Goal: Task Accomplishment & Management: Manage account settings

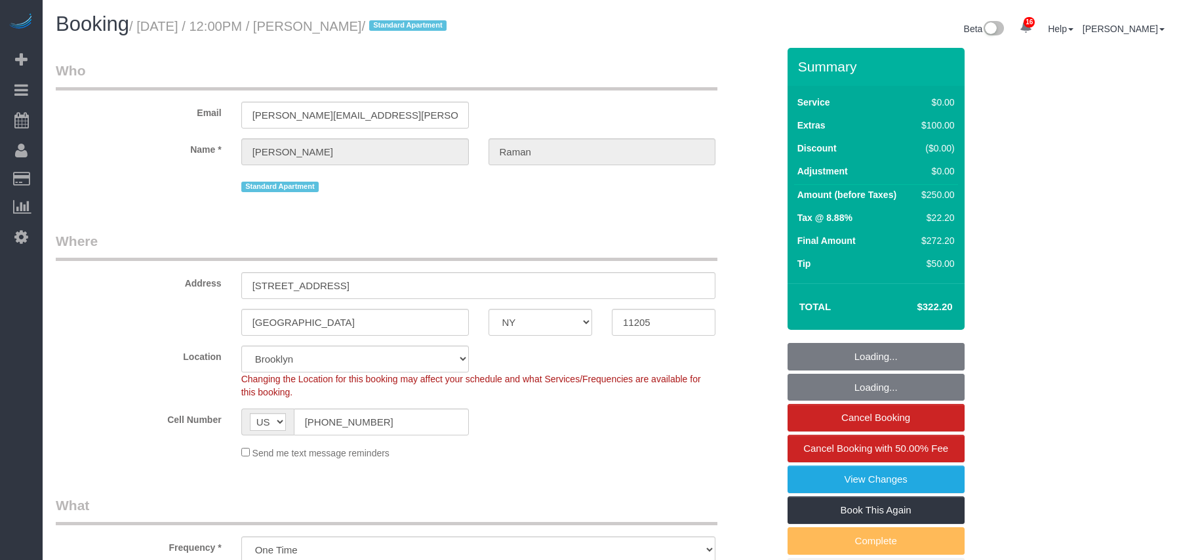
select select "NY"
select select "string:stripe-pm_1RdxiG4VGloSiKo7b9FUQTSj"
select select "spot1"
select select "number:59"
select select "number:73"
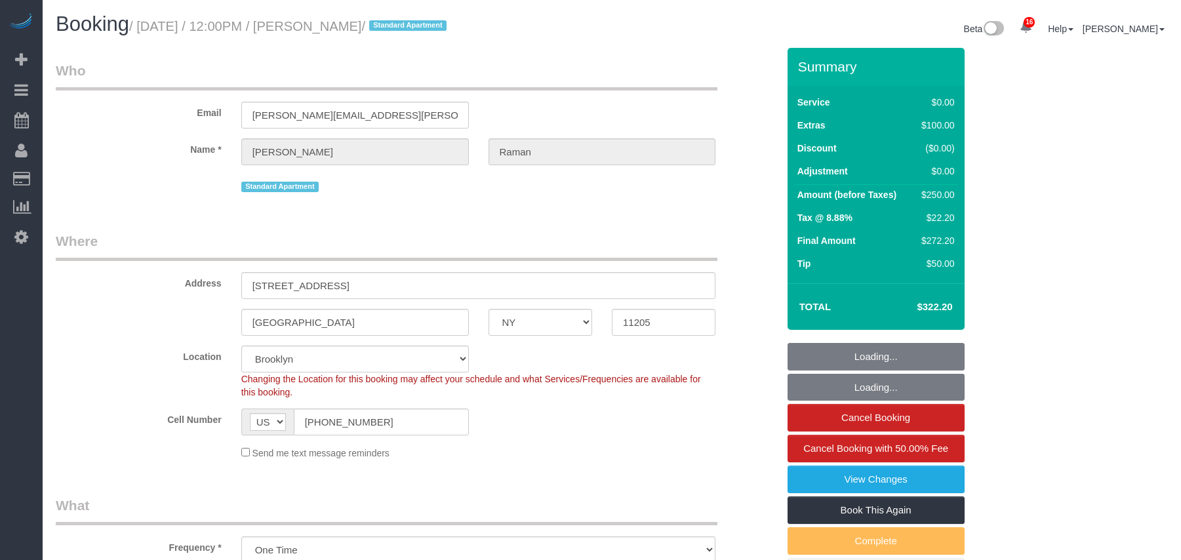
select select "number:15"
select select "number:5"
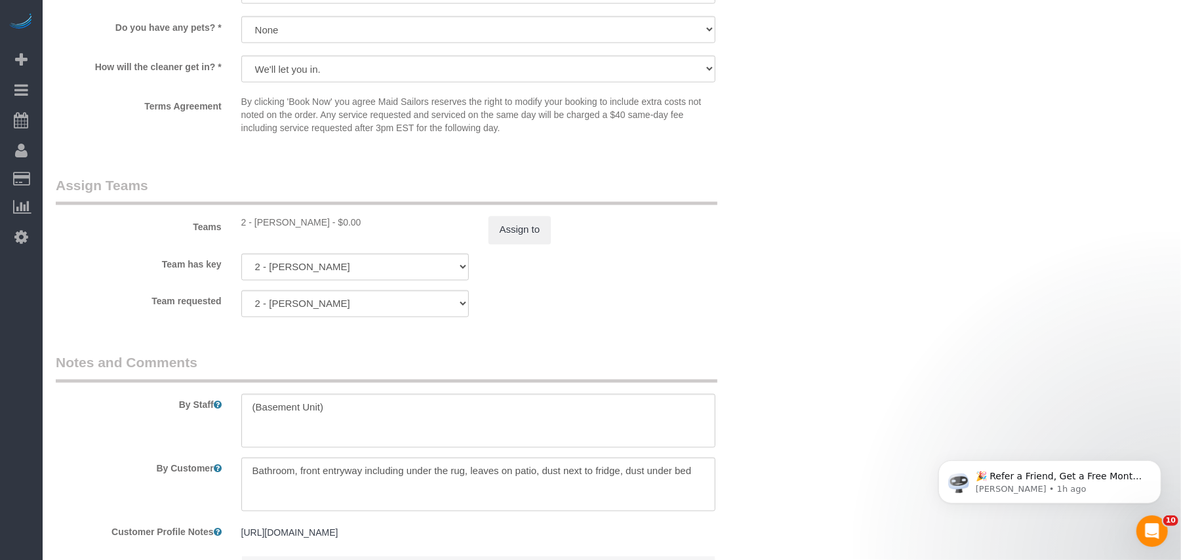
scroll to position [1716, 0]
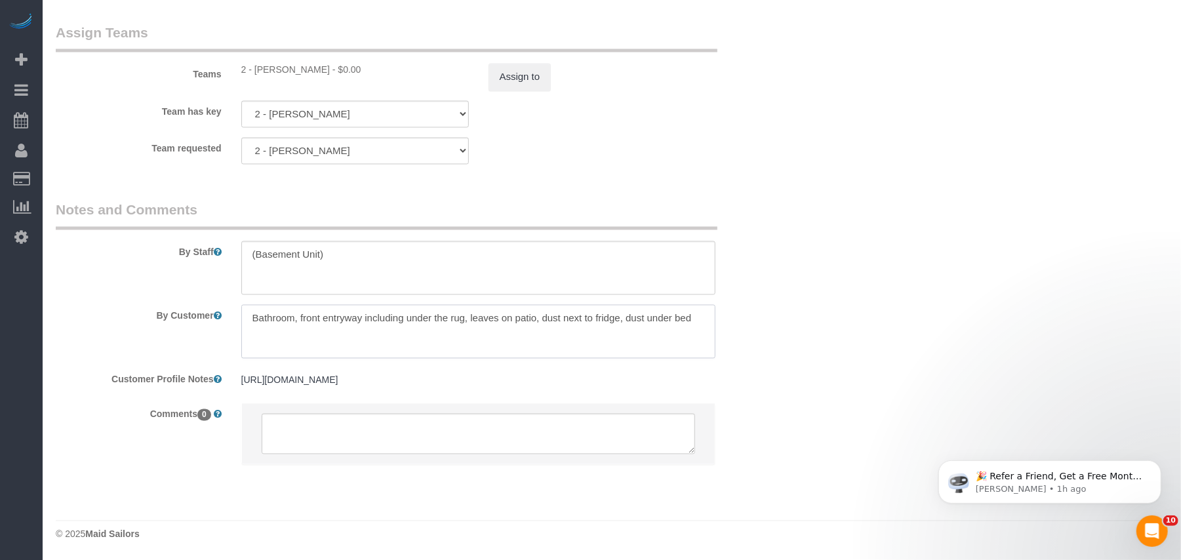
drag, startPoint x: 289, startPoint y: 328, endPoint x: 640, endPoint y: 307, distance: 352.0
click at [289, 328] on textarea at bounding box center [478, 332] width 475 height 54
click at [464, 271] on textarea at bounding box center [478, 268] width 475 height 54
click at [532, 266] on textarea at bounding box center [478, 268] width 475 height 54
drag, startPoint x: 627, startPoint y: 265, endPoint x: 206, endPoint y: 266, distance: 420.9
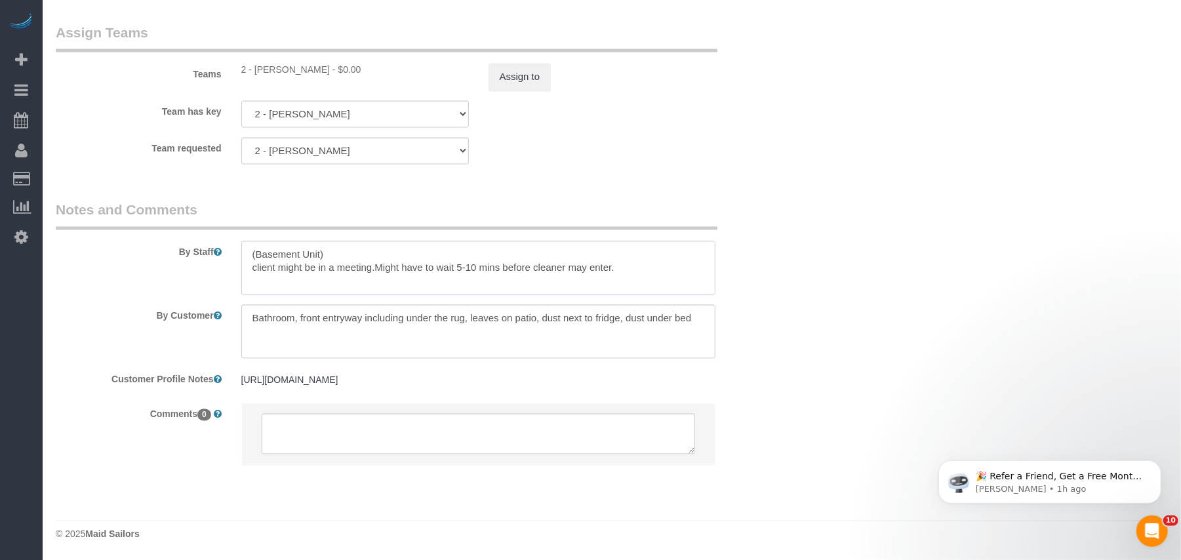
click at [206, 266] on div "By Staff" at bounding box center [416, 248] width 741 height 94
click at [559, 271] on textarea at bounding box center [478, 268] width 475 height 54
click at [588, 269] on textarea at bounding box center [478, 268] width 475 height 54
drag, startPoint x: 591, startPoint y: 266, endPoint x: 669, endPoint y: 270, distance: 78.1
click at [669, 270] on textarea at bounding box center [478, 268] width 475 height 54
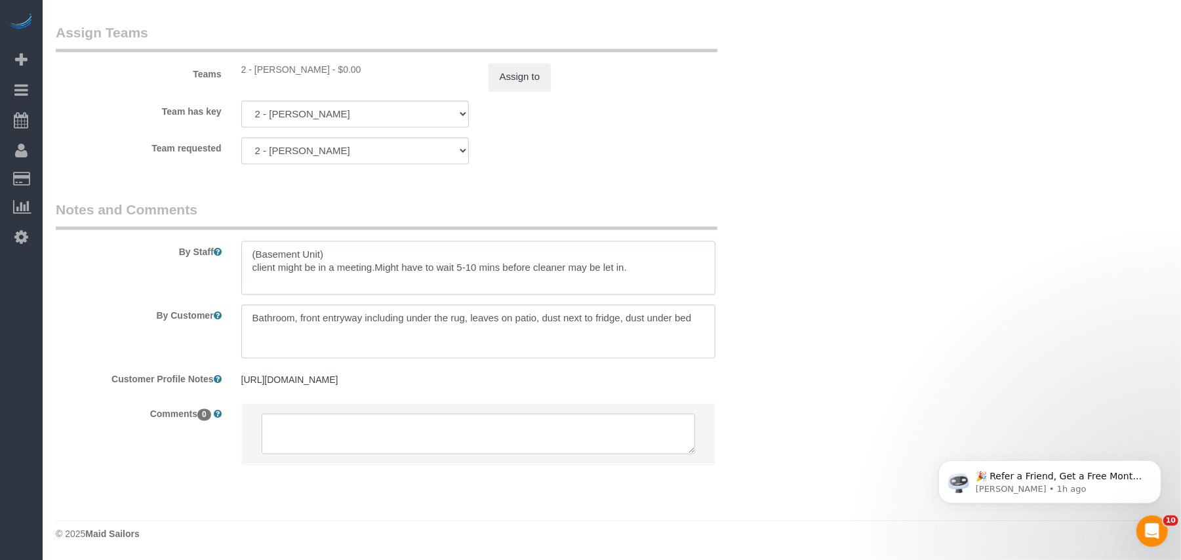
drag, startPoint x: 651, startPoint y: 269, endPoint x: 206, endPoint y: 269, distance: 445.1
click at [206, 269] on div "By Staff" at bounding box center [416, 248] width 741 height 94
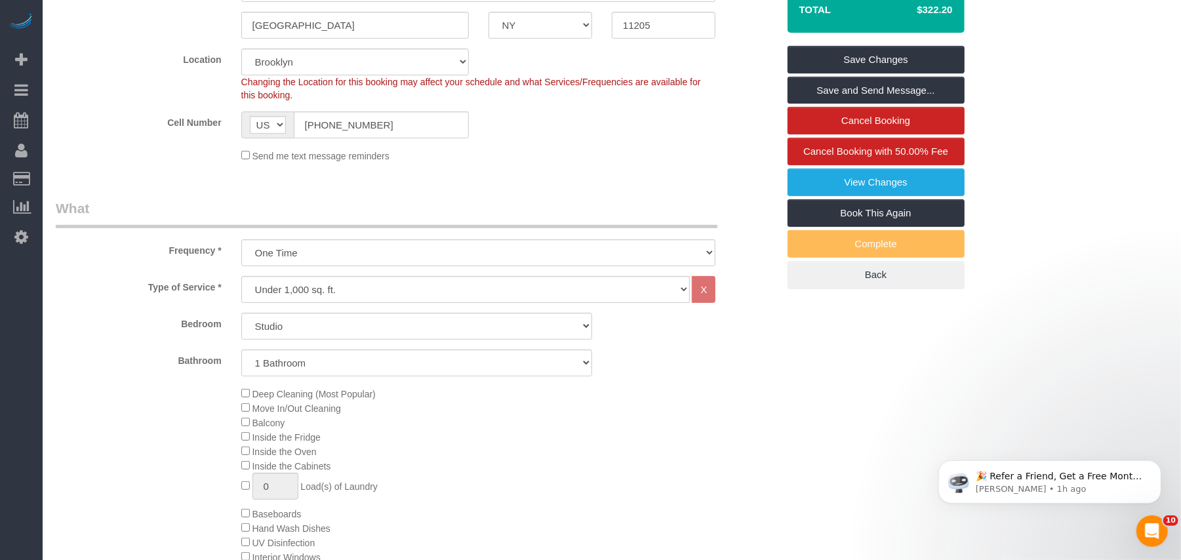
scroll to position [56, 0]
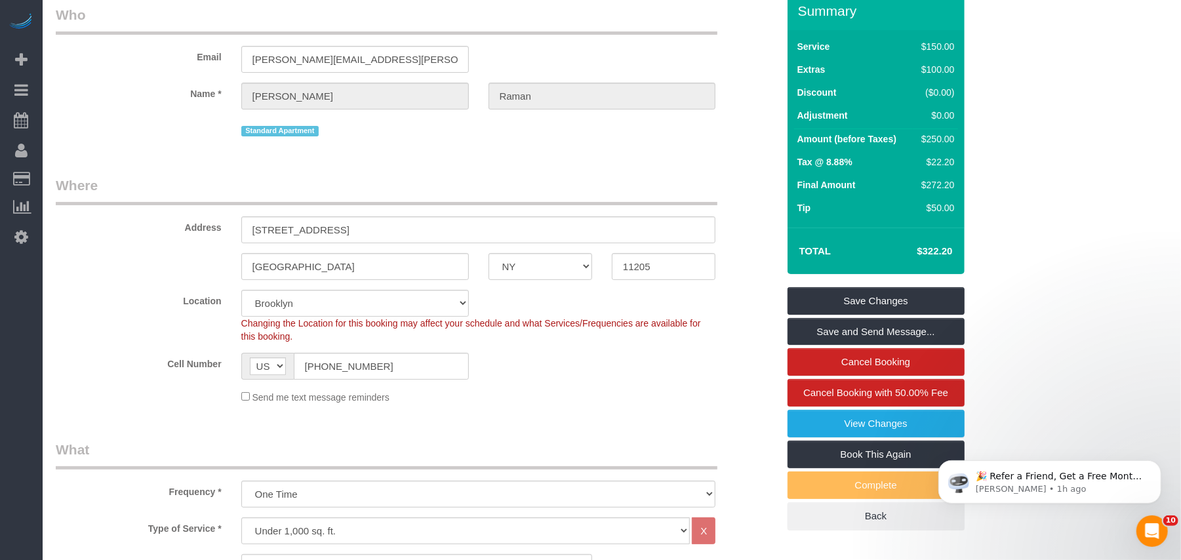
type textarea "(Basement Unit) client might be in a meeting.Might have to wait 5-10 mins befor…"
click at [864, 296] on link "Save Changes" at bounding box center [875, 301] width 177 height 28
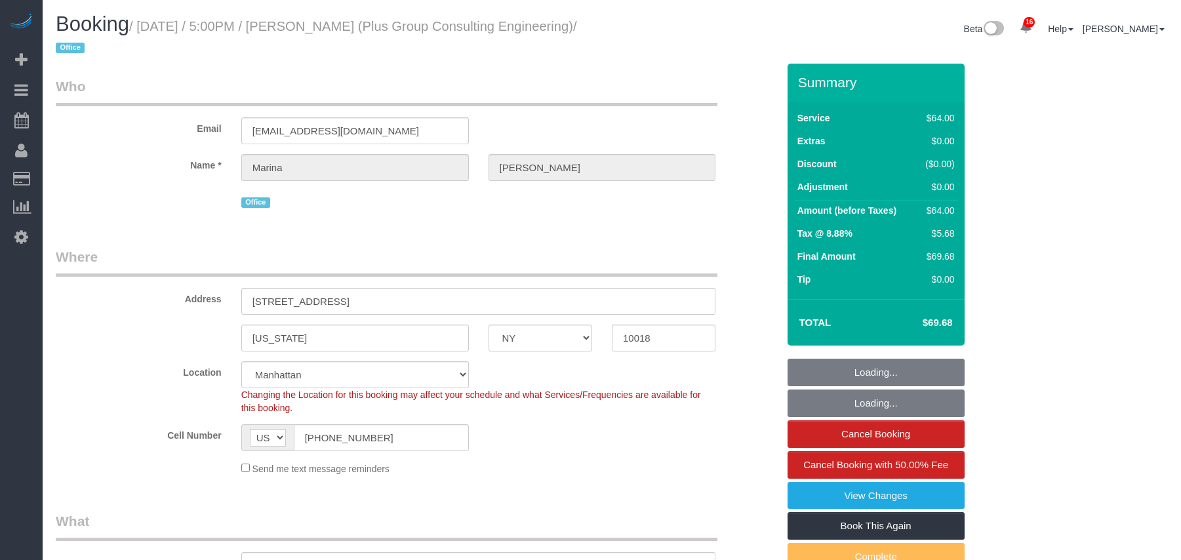
select select "NY"
select select "object:1495"
select select "string:stripe-pm_1QD6Ot4VGloSiKo7JaeKjUAM"
select select "spot1"
select select "number:89"
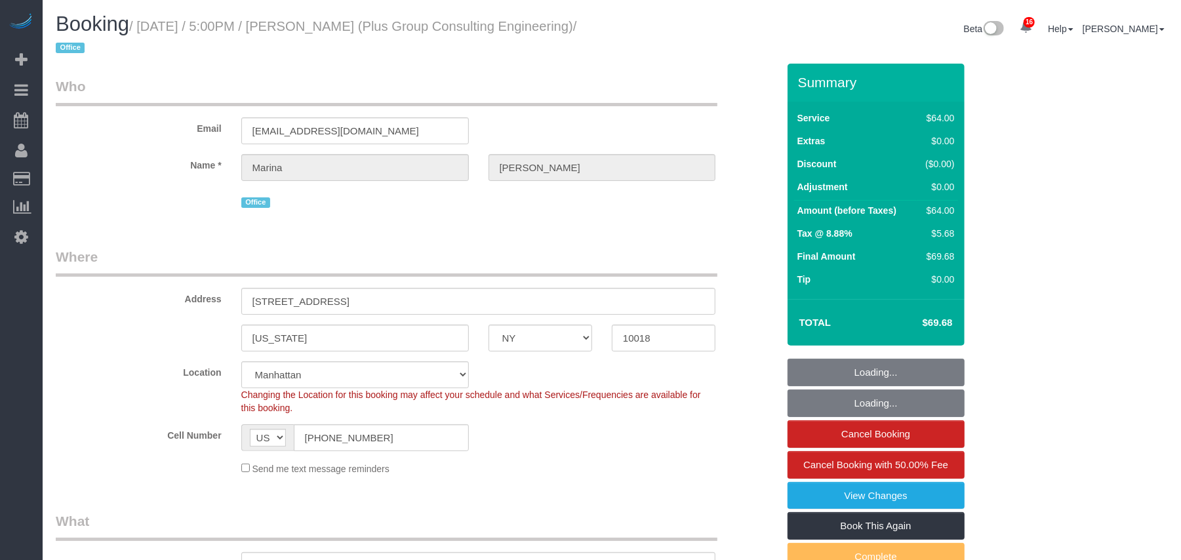
select select "number:90"
select select "number:15"
select select "number:5"
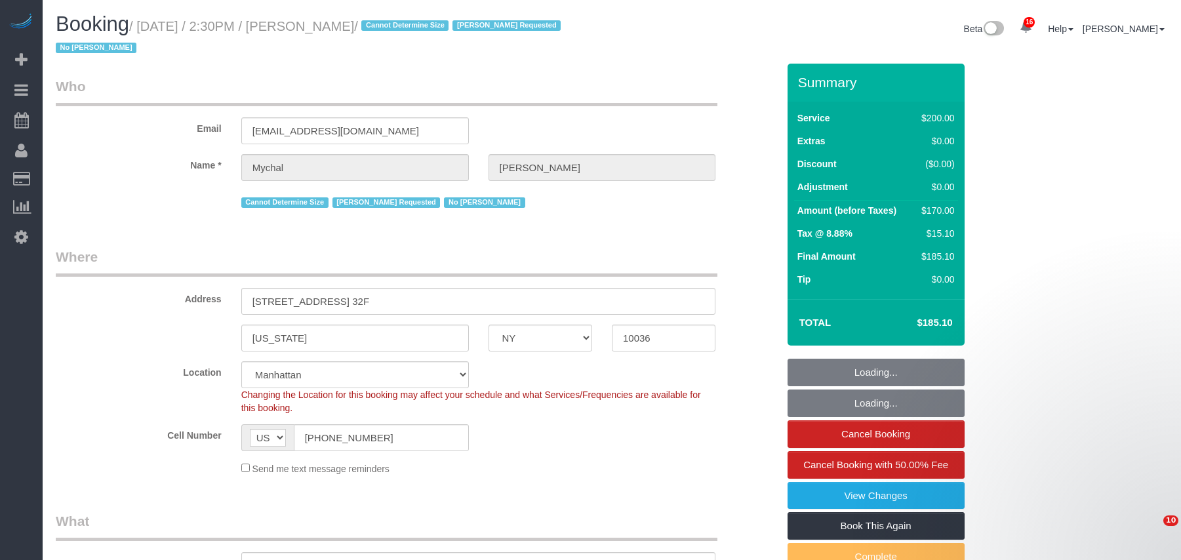
select select "NY"
select select "number:89"
select select "number:90"
select select "number:15"
select select "number:6"
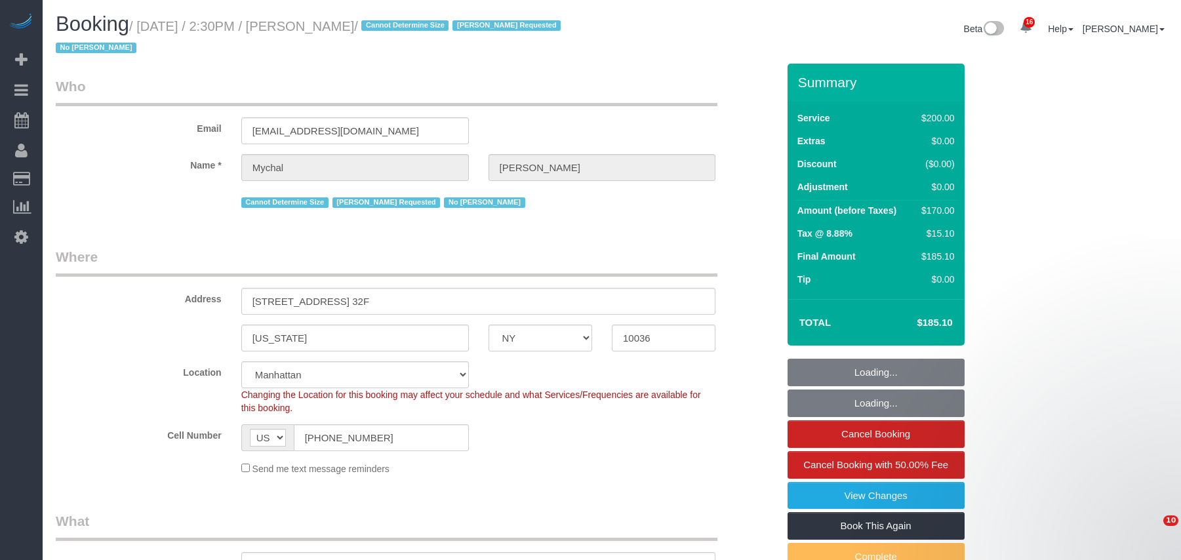
select select "string:stripe-pm_1QNOml4VGloSiKo7OWaUSh00"
select select "150"
select select "object:1445"
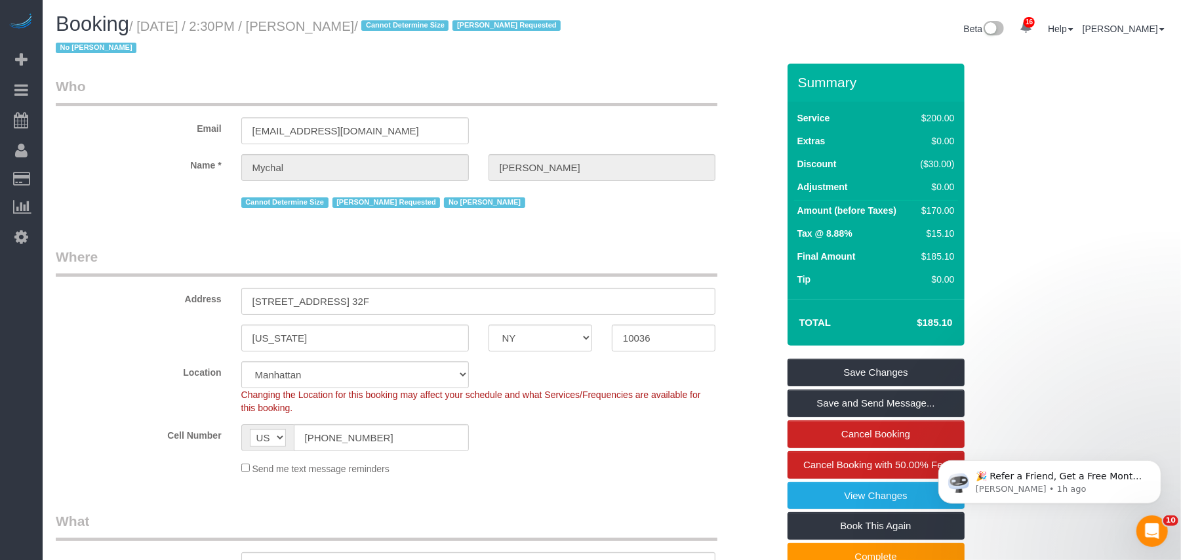
drag, startPoint x: 425, startPoint y: 25, endPoint x: 143, endPoint y: 25, distance: 282.5
click at [143, 25] on small "/ September 11, 2025 / 2:30PM / Mychal Harrison / Cannot Determine Size Isabell…" at bounding box center [310, 37] width 509 height 37
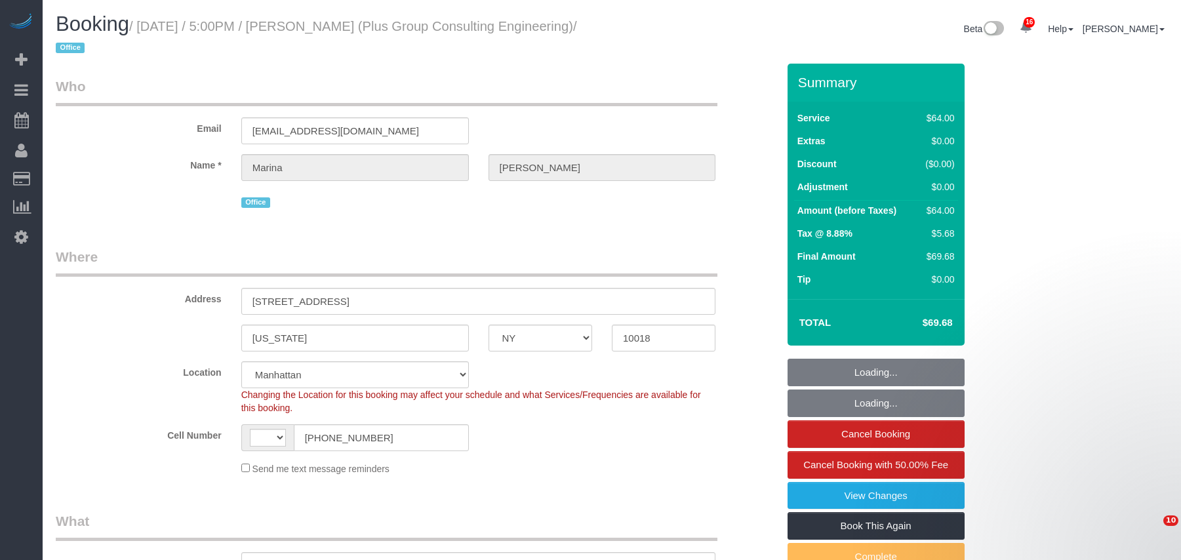
select select "NY"
select select "object:821"
select select "string:stripe-pm_1QD6Ot4VGloSiKo7JaeKjUAM"
select select "number:89"
select select "number:90"
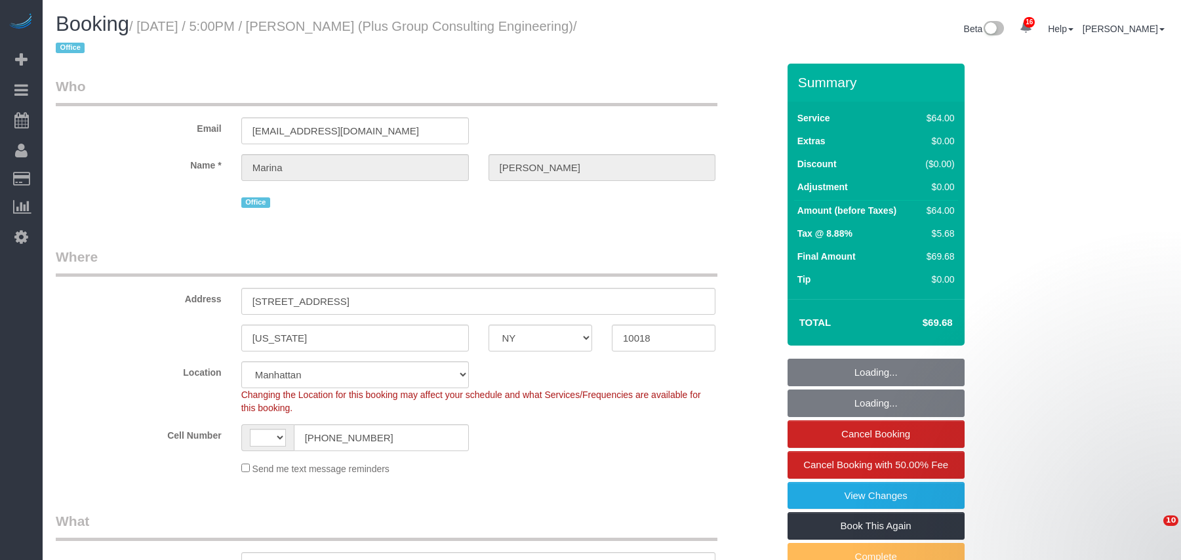
select select "number:15"
select select "number:5"
select select "string:US"
select select "spot1"
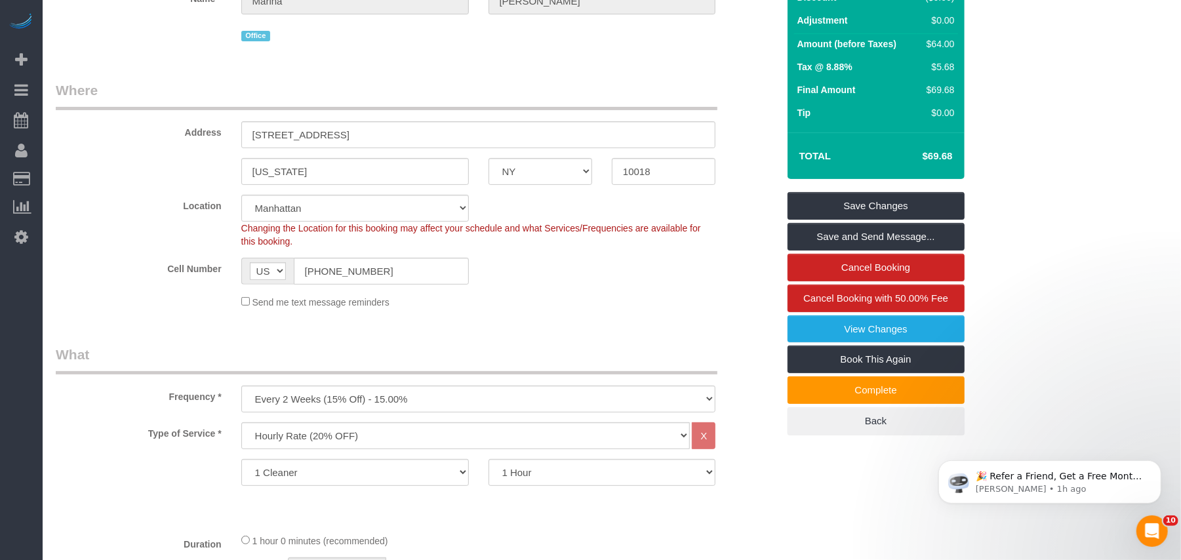
scroll to position [87, 0]
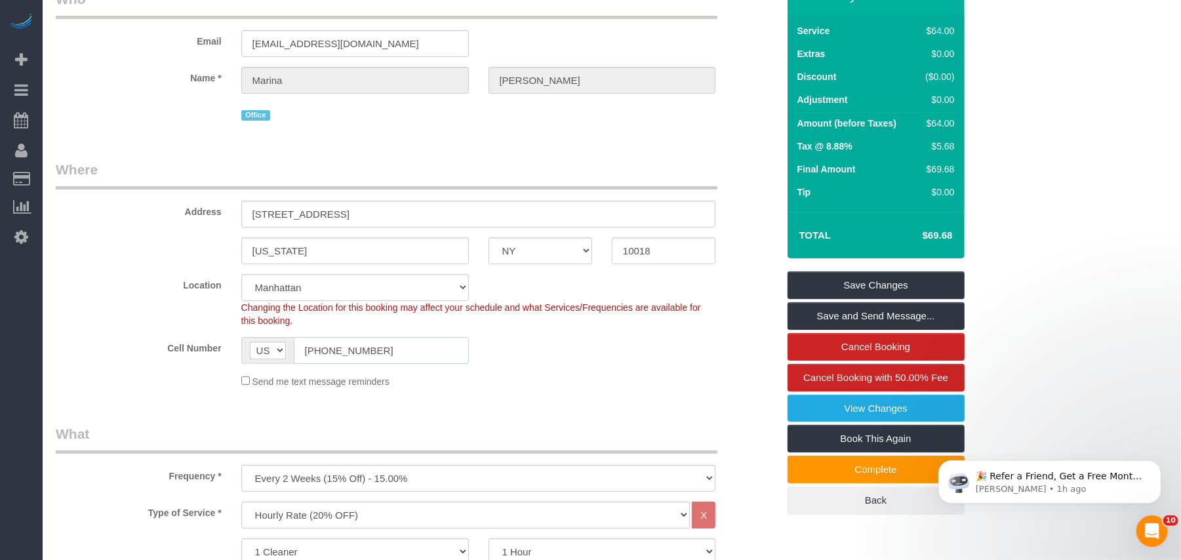
click at [347, 354] on input "(917) 750-8796" at bounding box center [381, 350] width 175 height 27
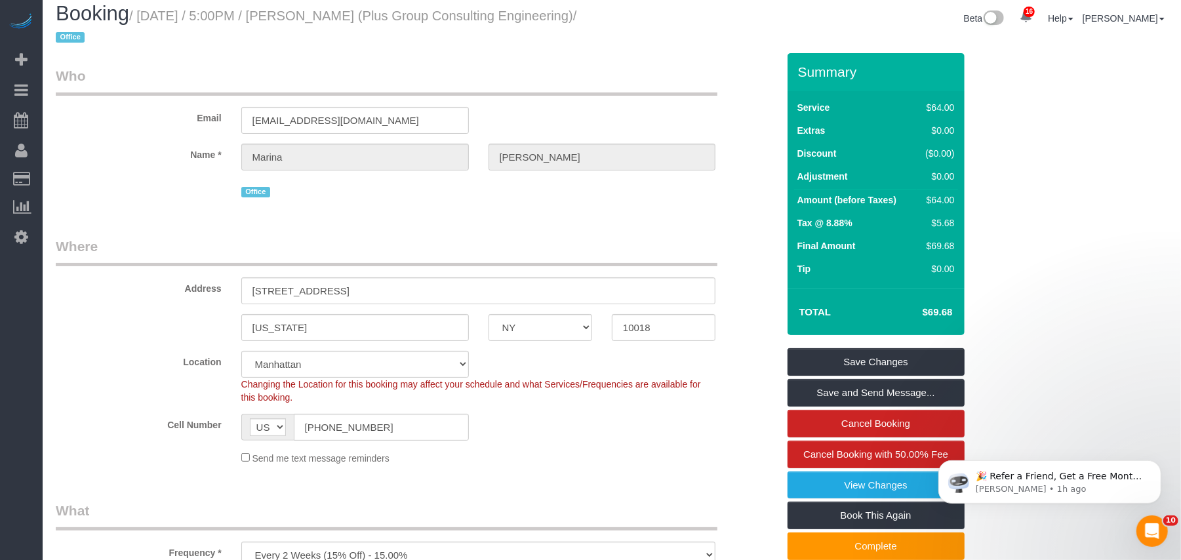
scroll to position [0, 0]
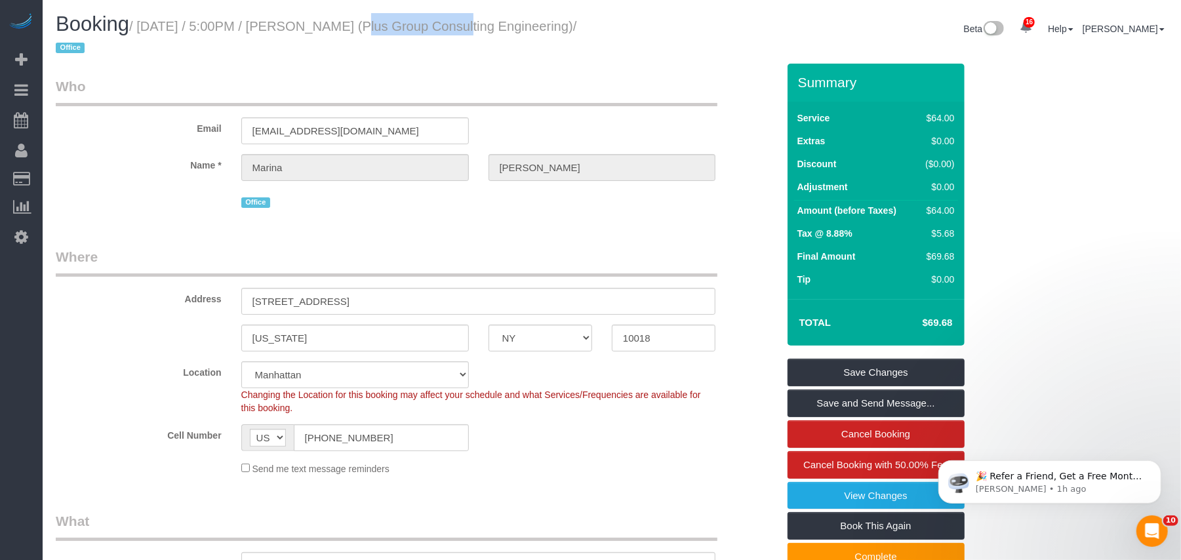
drag, startPoint x: 433, startPoint y: 29, endPoint x: 332, endPoint y: 29, distance: 101.0
click at [332, 29] on small "/ September 11, 2025 / 5:00PM / Marina Solovchuk (Plus Group Consulting Enginee…" at bounding box center [316, 37] width 521 height 37
copy small "Marina Solovchuk"
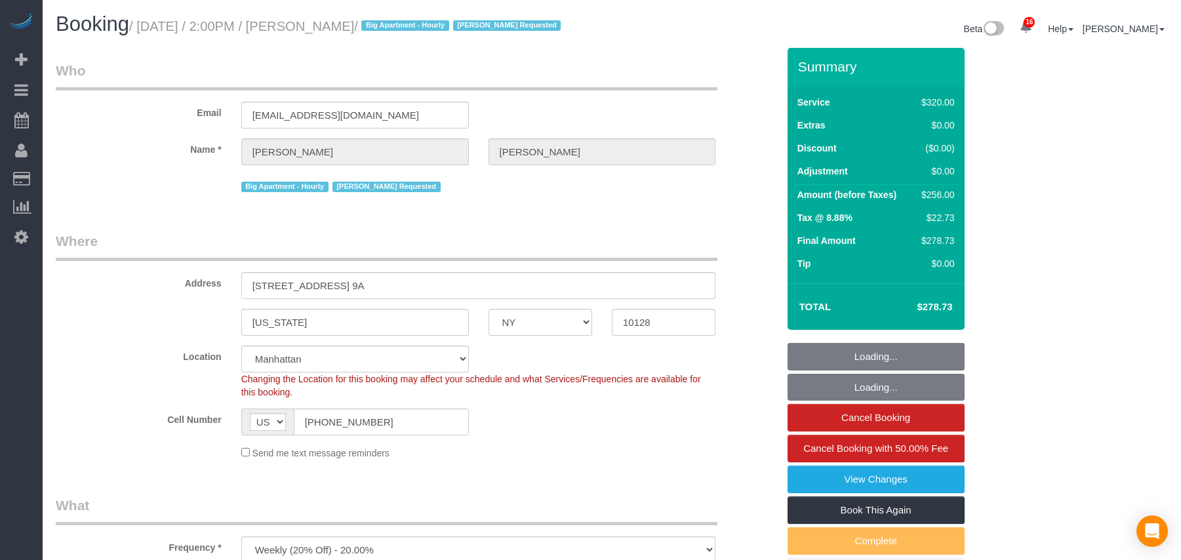
select select "NY"
select select "240"
select select "spot1"
select select "number:89"
select select "number:90"
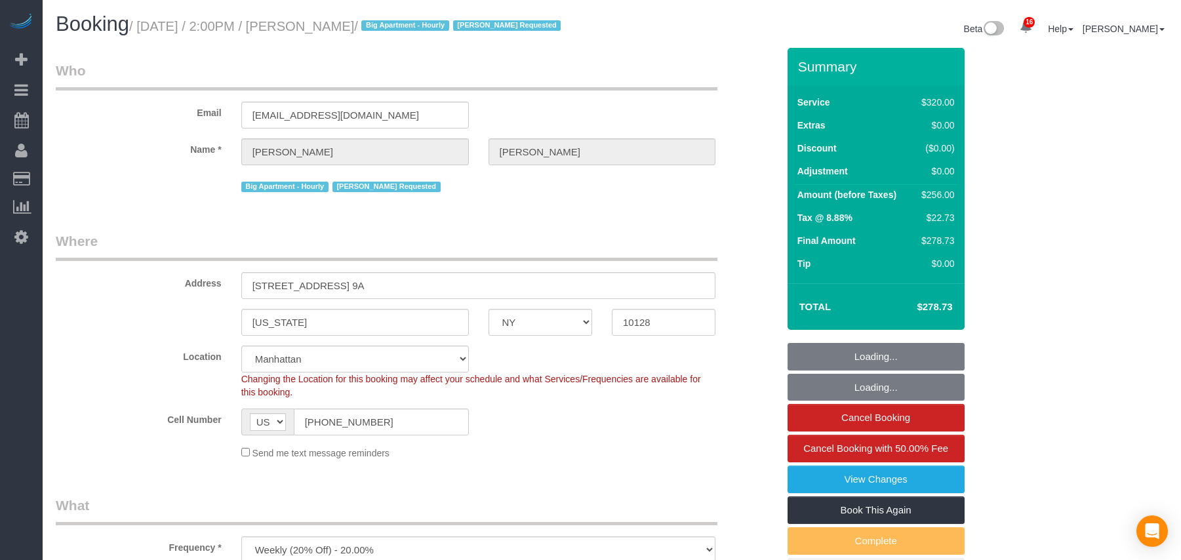
select select "number:15"
select select "number:5"
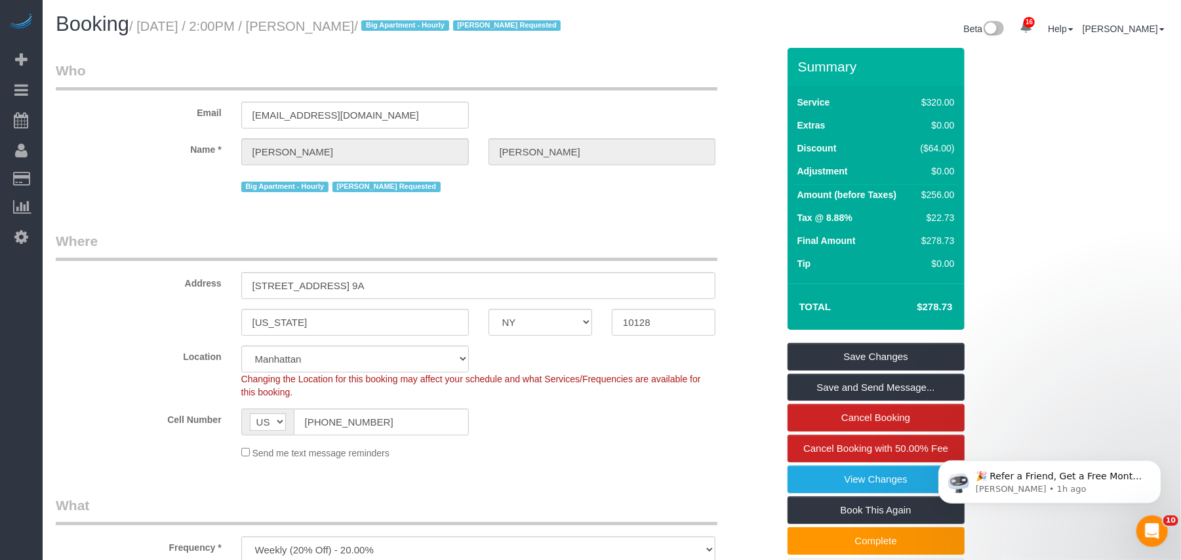
drag, startPoint x: 452, startPoint y: 27, endPoint x: 140, endPoint y: 27, distance: 312.7
click at [140, 27] on small "/ September 11, 2025 / 2:00PM / Sara Walker-Santana / Big Apartment - Hourly Ka…" at bounding box center [346, 26] width 435 height 14
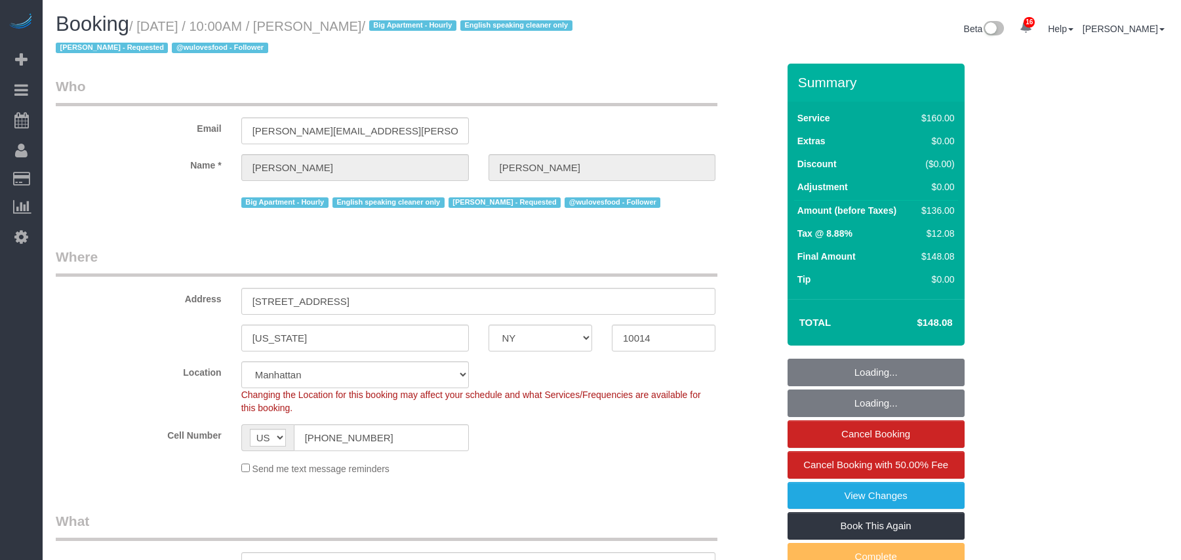
select select "NY"
select select "spot1"
select select "number:89"
select select "number:90"
select select "number:15"
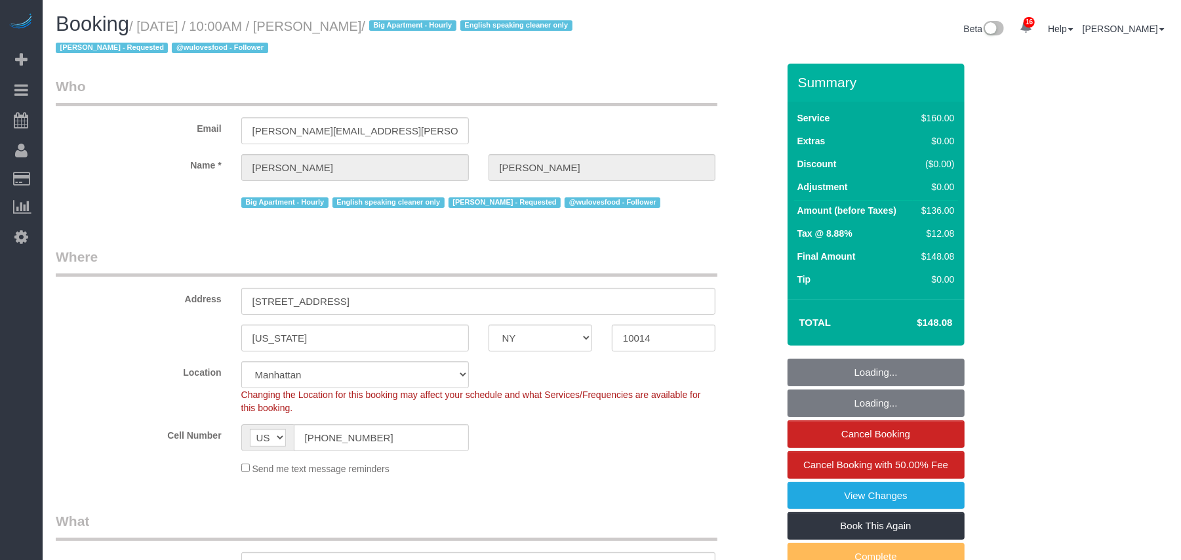
select select "number:5"
select select "object:1443"
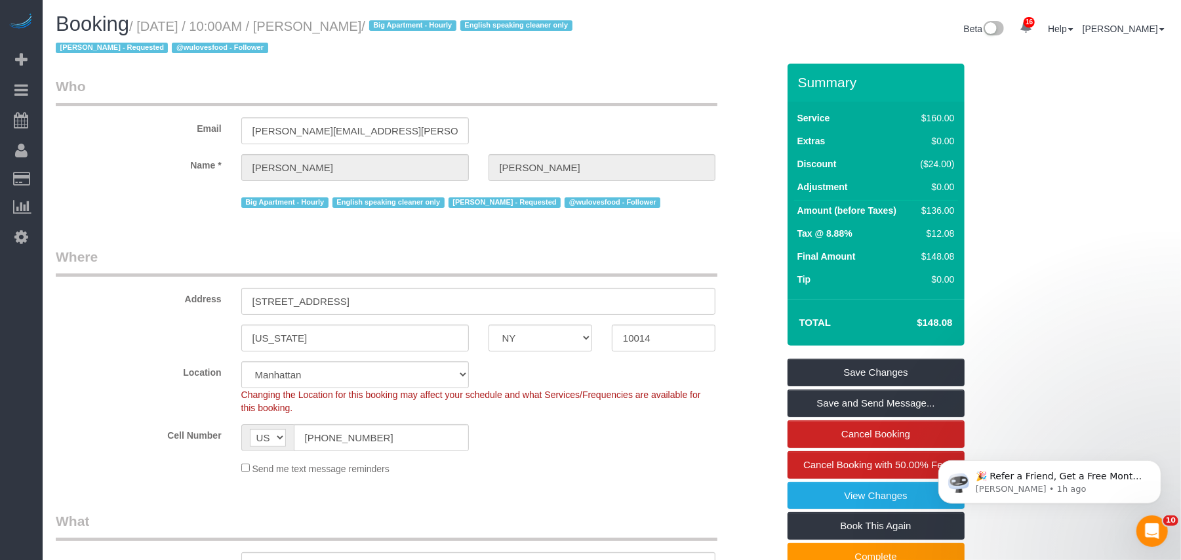
drag, startPoint x: 402, startPoint y: 24, endPoint x: 143, endPoint y: 24, distance: 258.9
click at [143, 24] on small "/ [DATE] / 10:00AM / [PERSON_NAME] / Big Apartment - Hourly English speaking cl…" at bounding box center [316, 37] width 521 height 37
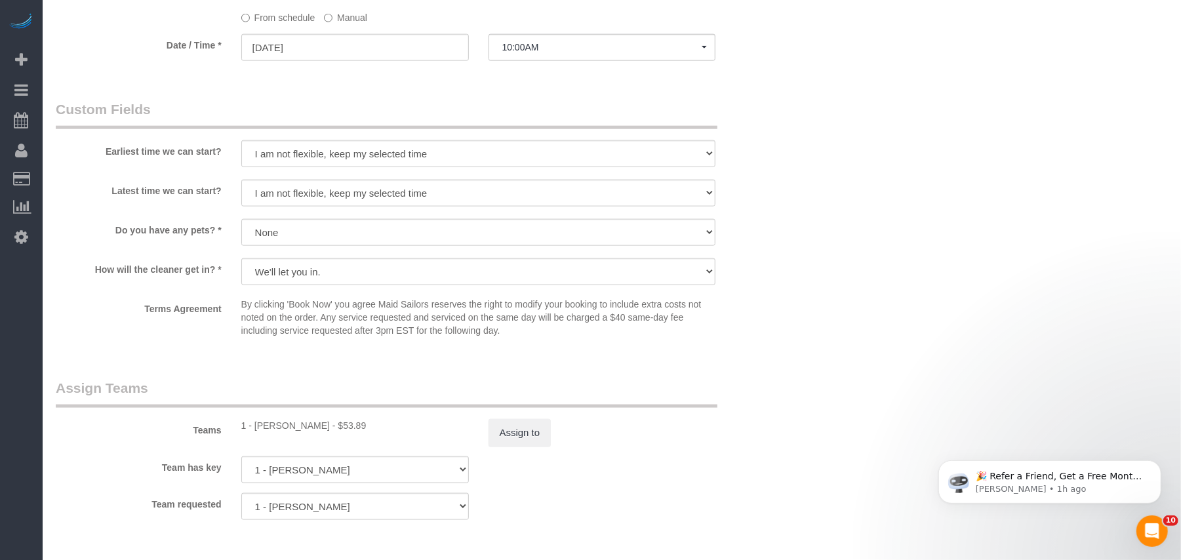
scroll to position [1136, 0]
drag, startPoint x: 302, startPoint y: 422, endPoint x: 255, endPoint y: 418, distance: 46.8
click at [255, 418] on div "1 - [PERSON_NAME] - $53.89" at bounding box center [354, 424] width 227 height 13
copy div "[PERSON_NAME]"
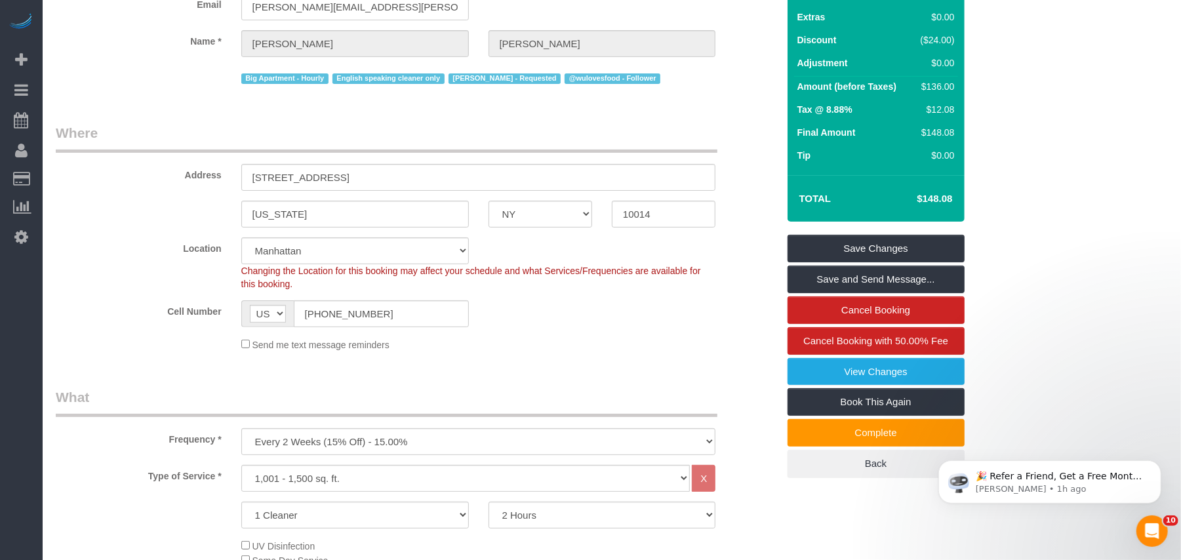
scroll to position [0, 0]
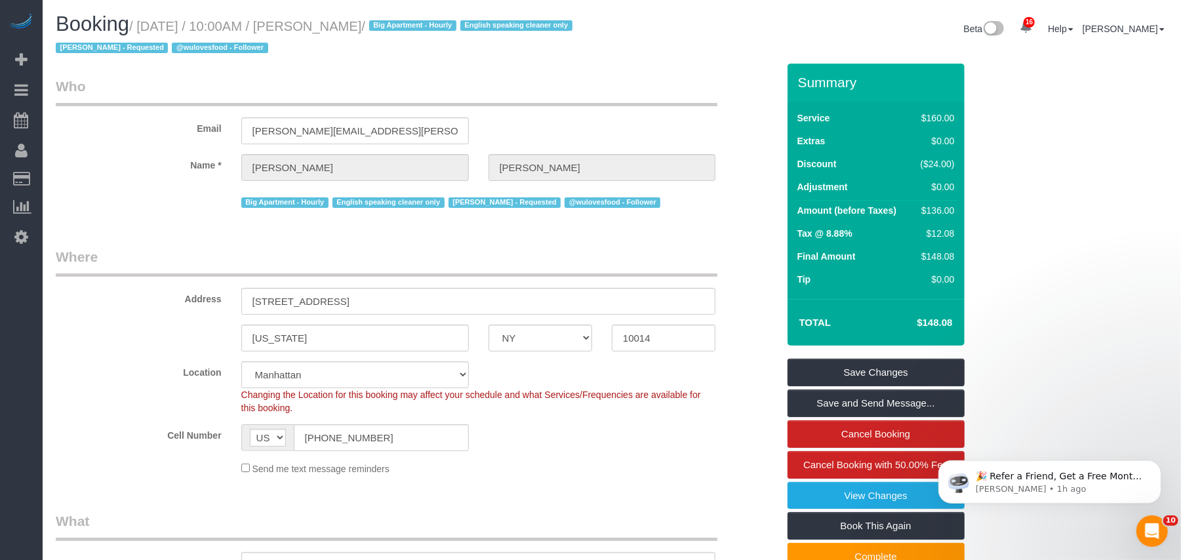
drag, startPoint x: 404, startPoint y: 28, endPoint x: 142, endPoint y: 28, distance: 262.2
click at [142, 28] on small "/ [DATE] / 10:00AM / [PERSON_NAME] / Big Apartment - Hourly English speaking cl…" at bounding box center [316, 37] width 521 height 37
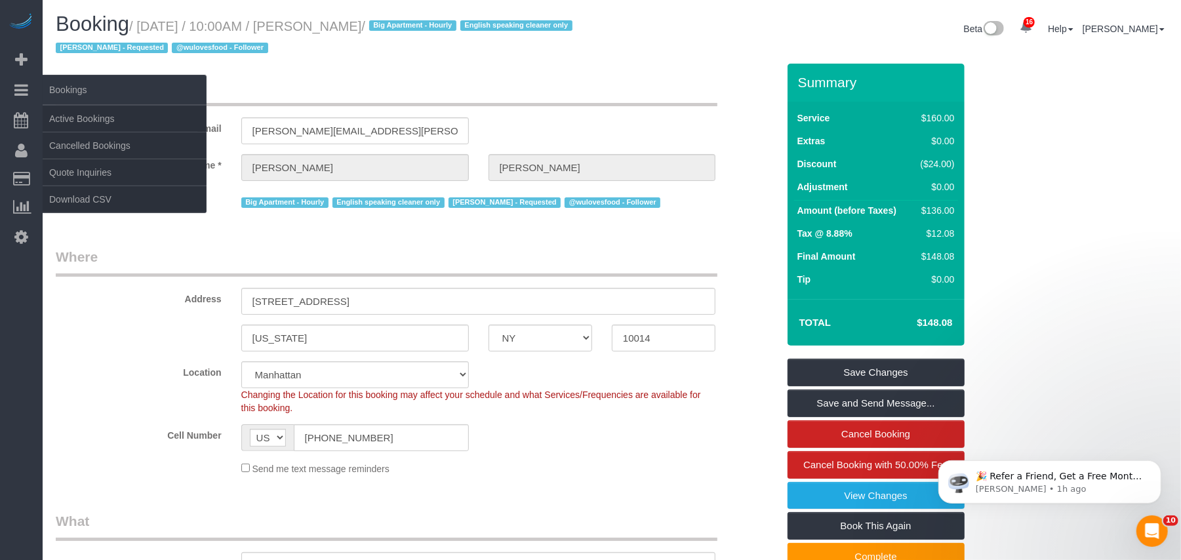
copy small "[DATE] / 10:00AM / [PERSON_NAME]"
